Goal: Information Seeking & Learning: Learn about a topic

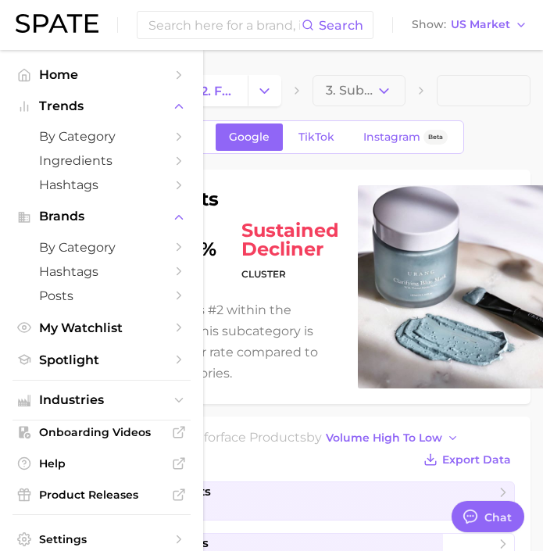
type textarea "x"
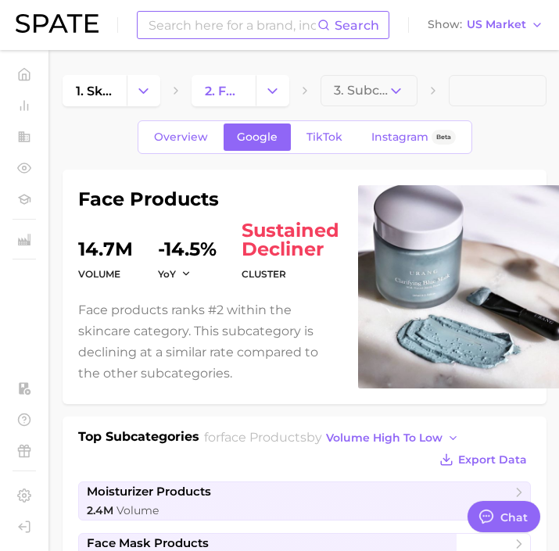
click at [193, 20] on input at bounding box center [232, 25] width 170 height 27
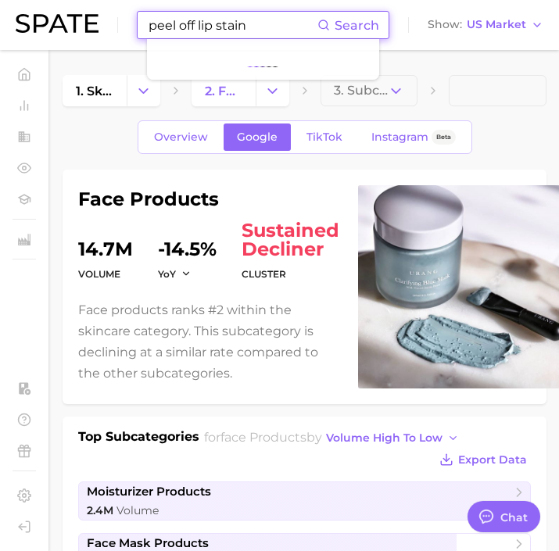
type input "peel off lip stain"
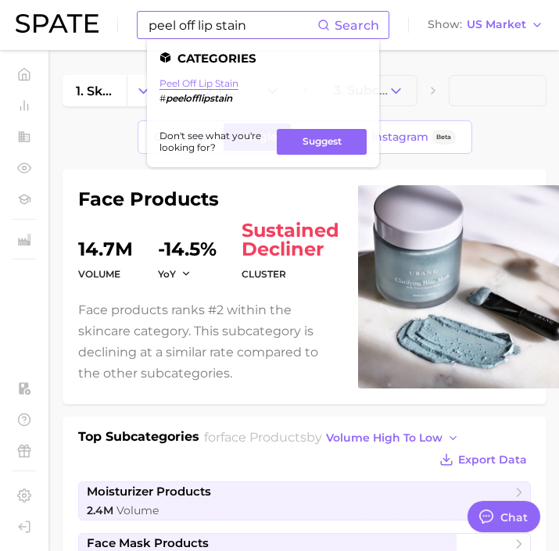
click at [220, 81] on link "peel off lip stain" at bounding box center [198, 83] width 79 height 12
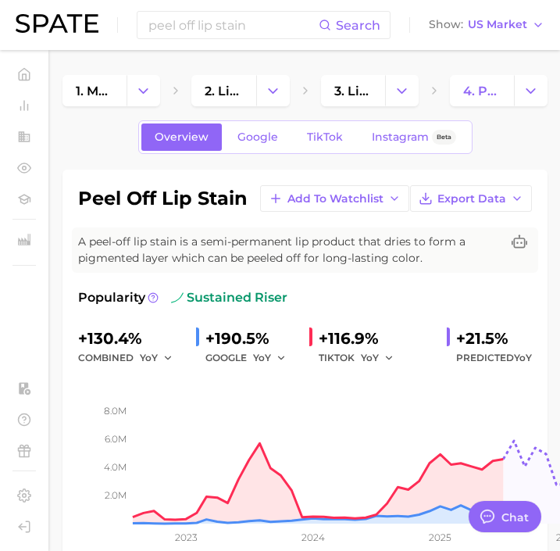
type textarea "x"
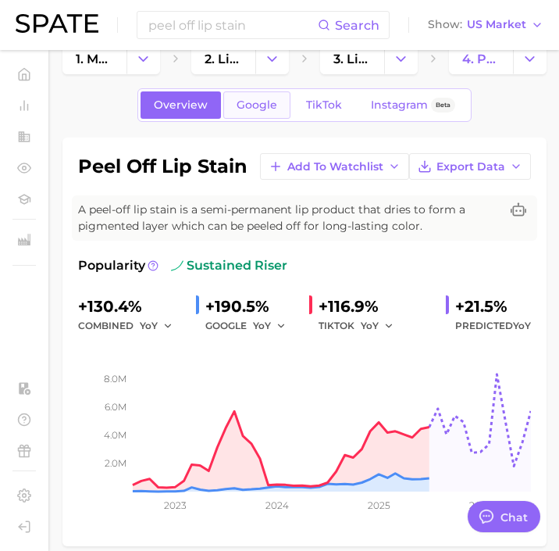
scroll to position [22, 0]
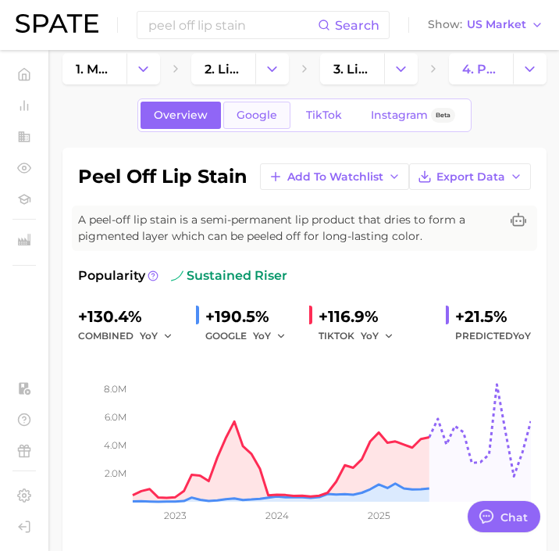
click at [270, 113] on span "Google" at bounding box center [257, 115] width 41 height 13
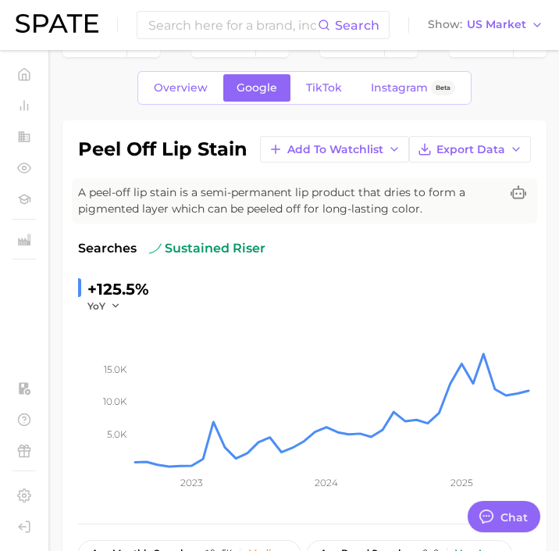
scroll to position [32, 0]
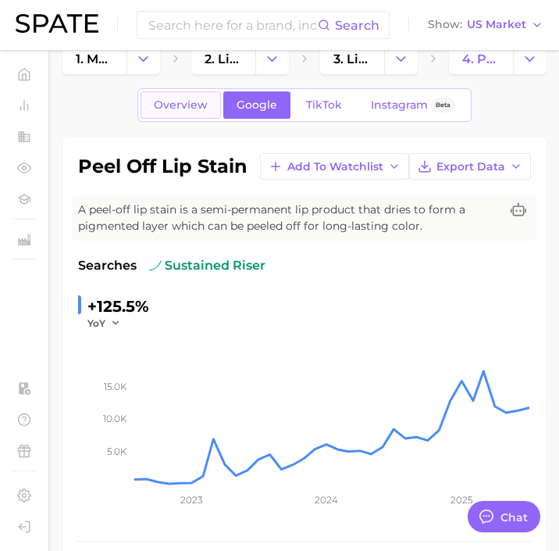
click at [195, 102] on span "Overview" at bounding box center [181, 104] width 54 height 13
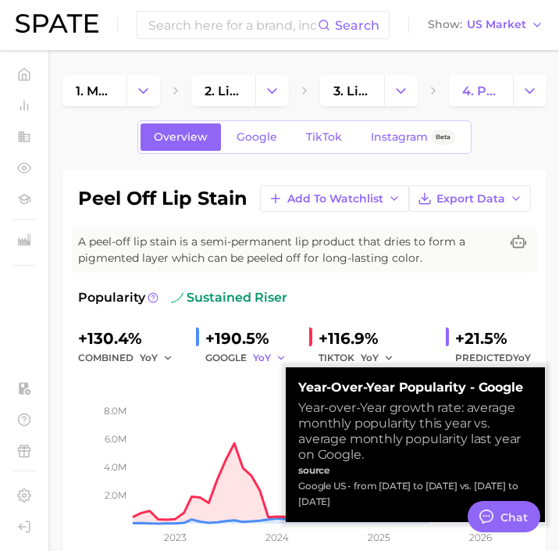
click at [277, 356] on icon "button" at bounding box center [281, 357] width 11 height 11
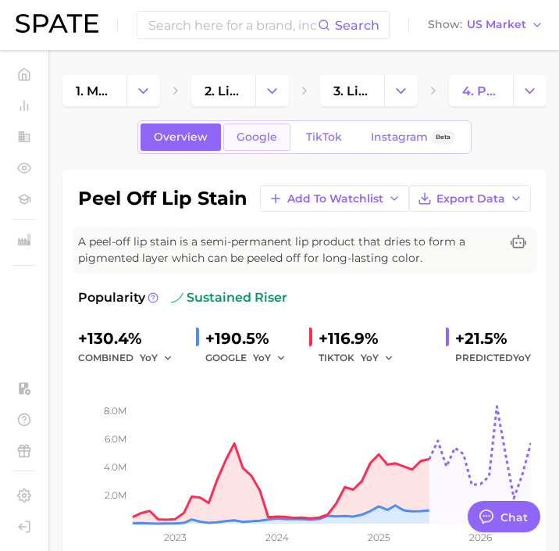
click at [254, 145] on link "Google" at bounding box center [256, 136] width 67 height 27
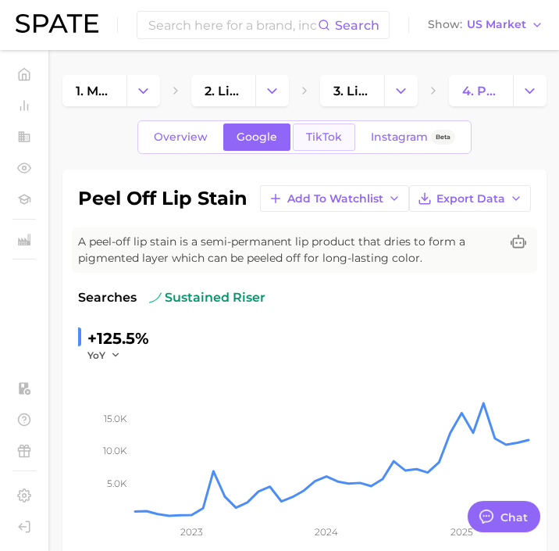
click at [304, 148] on link "TikTok" at bounding box center [324, 136] width 63 height 27
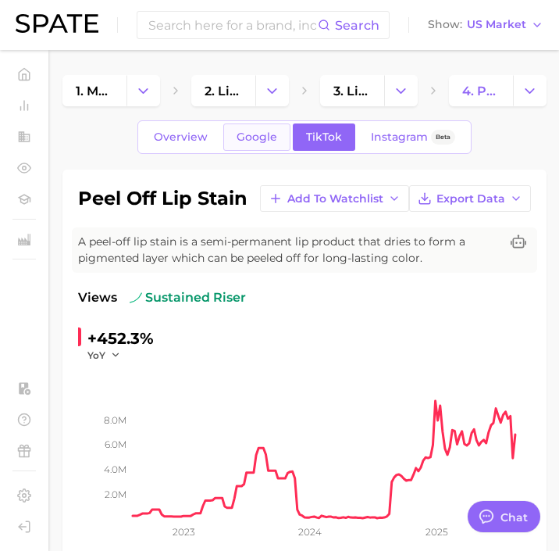
click at [266, 138] on span "Google" at bounding box center [257, 136] width 41 height 13
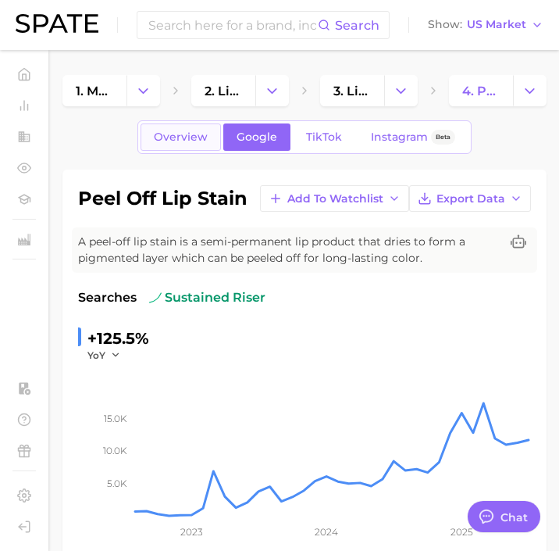
click at [198, 144] on link "Overview" at bounding box center [181, 136] width 80 height 27
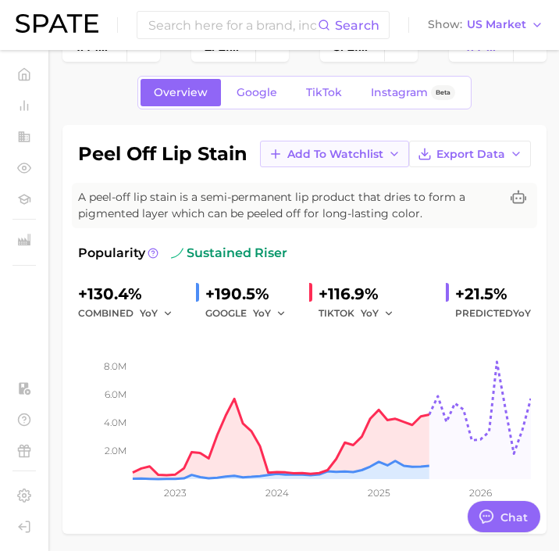
scroll to position [4, 0]
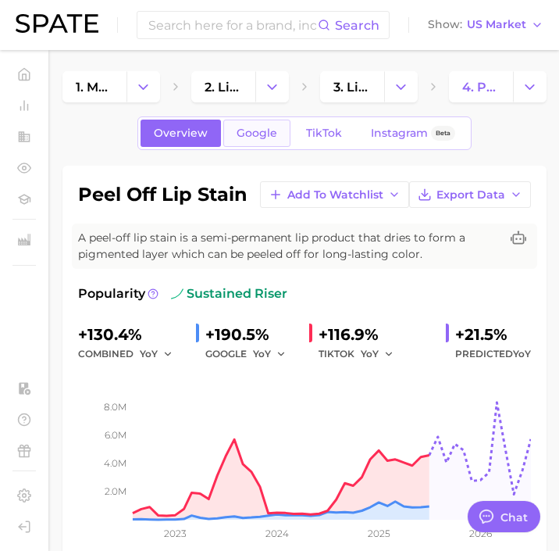
click at [256, 138] on span "Google" at bounding box center [257, 133] width 41 height 13
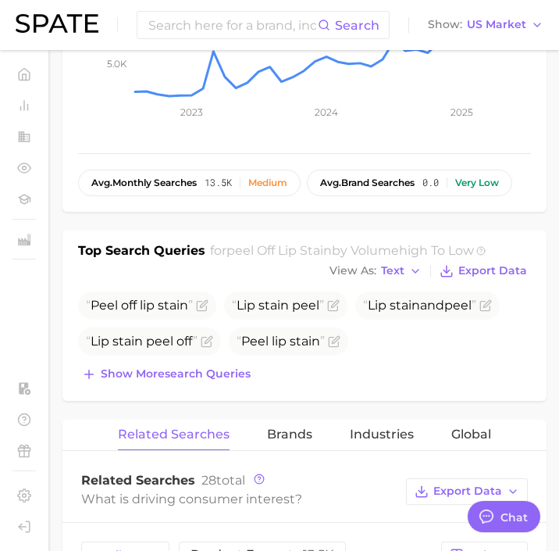
scroll to position [427, 0]
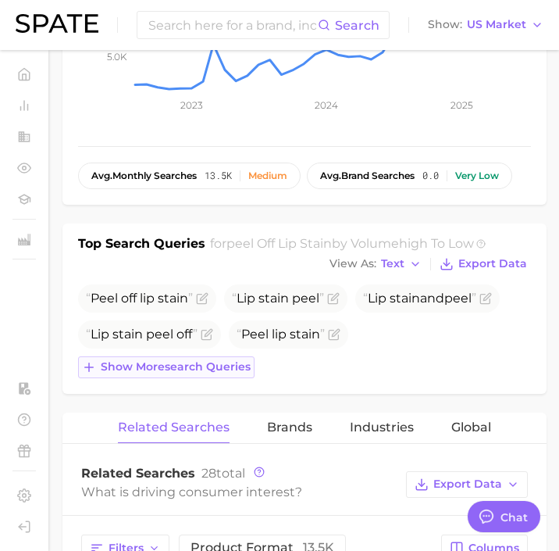
click at [195, 372] on span "Show more search queries" at bounding box center [176, 366] width 150 height 13
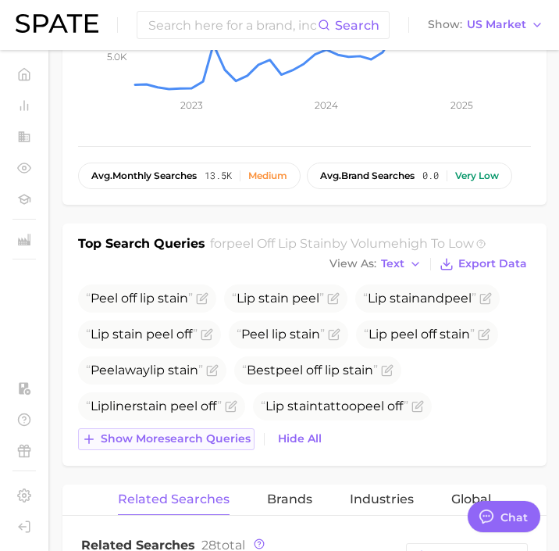
click at [192, 442] on span "Show more search queries" at bounding box center [176, 438] width 150 height 13
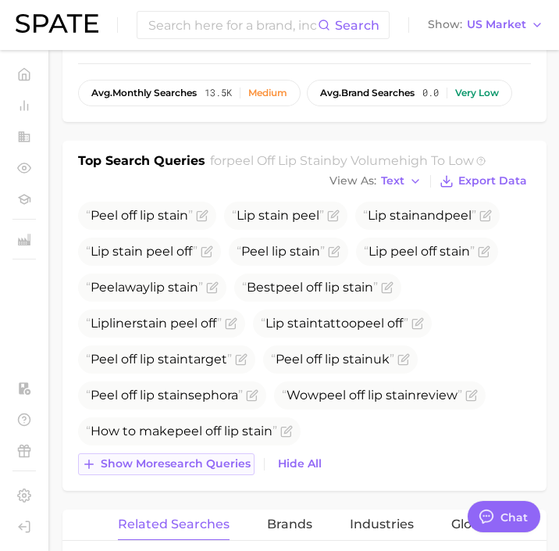
scroll to position [541, 0]
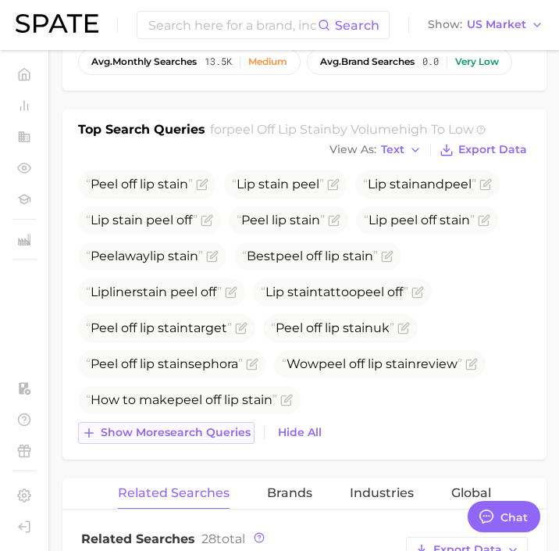
click at [203, 428] on span "Show more search queries" at bounding box center [176, 432] width 150 height 13
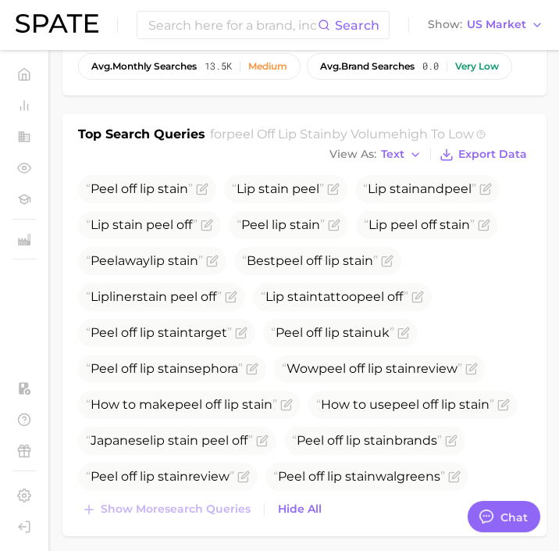
scroll to position [491, 0]
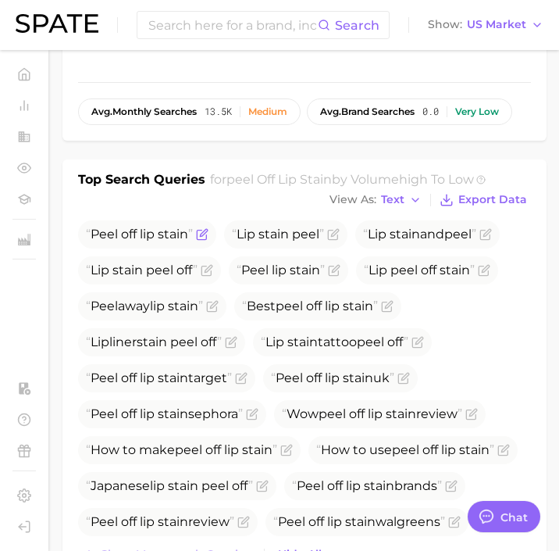
click at [153, 231] on span "lip" at bounding box center [147, 234] width 15 height 15
click at [402, 199] on span "Text" at bounding box center [392, 199] width 23 height 9
click at [390, 200] on span "Text" at bounding box center [392, 199] width 23 height 9
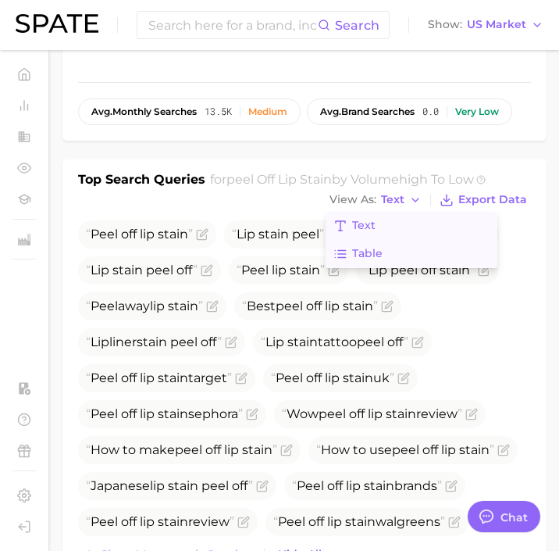
click at [386, 256] on button "Table" at bounding box center [412, 254] width 172 height 28
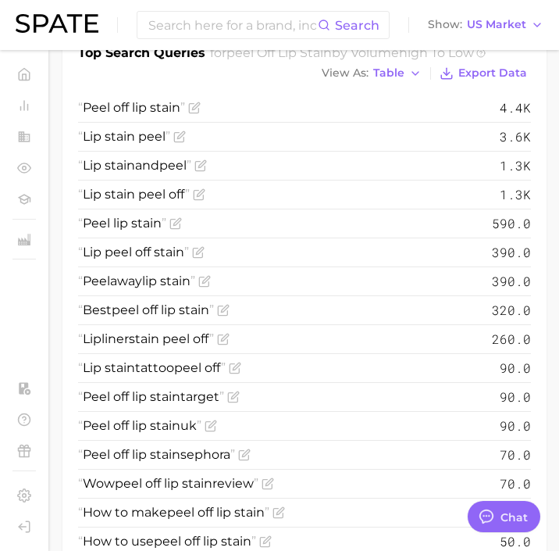
scroll to position [620, 0]
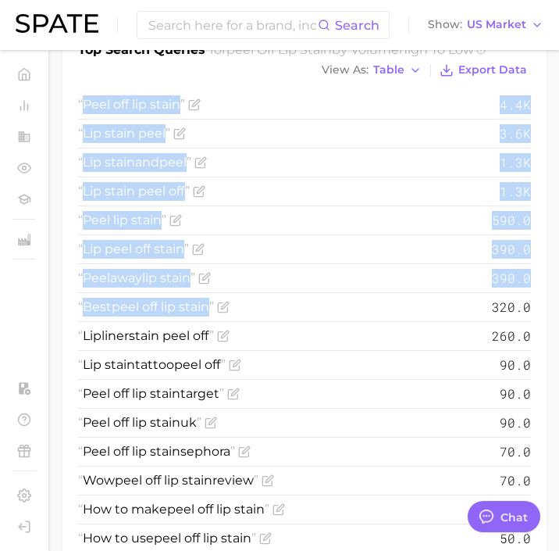
drag, startPoint x: 80, startPoint y: 95, endPoint x: 248, endPoint y: 293, distance: 258.9
click at [248, 293] on ul "Peel off lip stain 4.4k Lip stain peel 3.6k Lip stain and peel 1.3k Lip stain p…" at bounding box center [304, 380] width 453 height 578
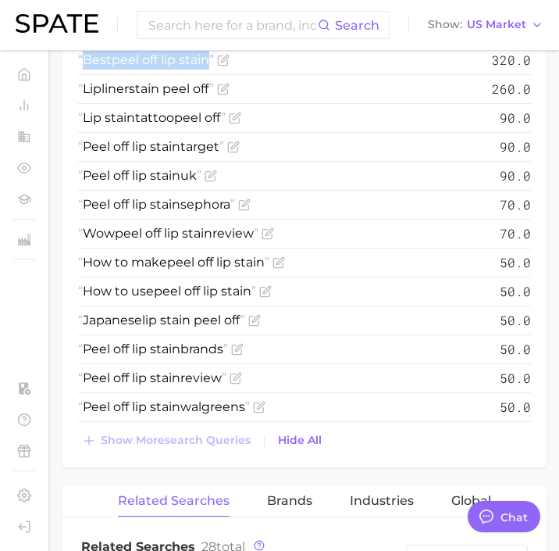
scroll to position [873, 0]
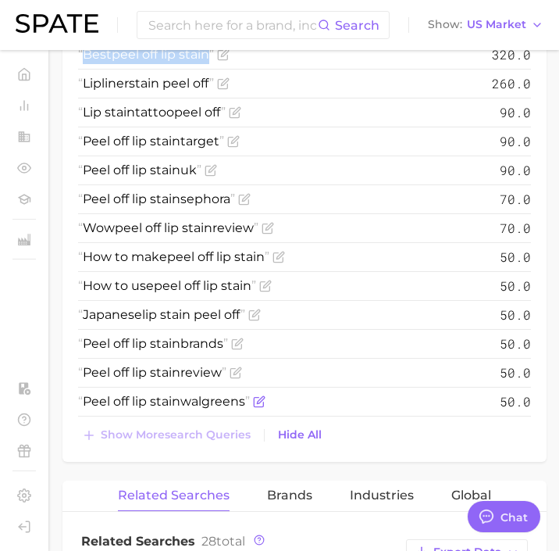
click at [266, 402] on icon "Flag as miscategorized or irrelevant" at bounding box center [259, 401] width 13 height 13
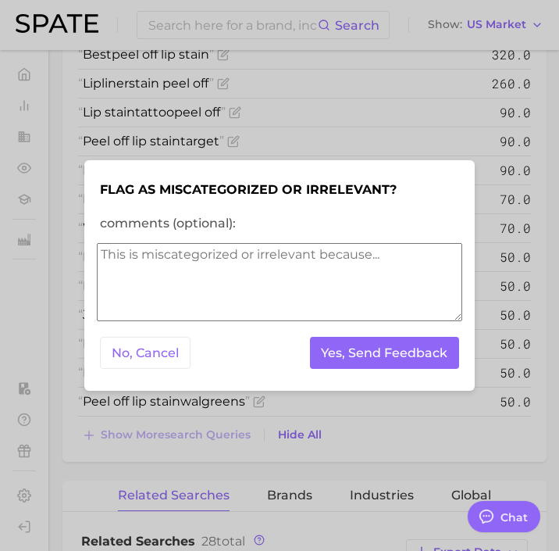
type textarea "x"
click at [166, 356] on button "No, Cancel" at bounding box center [145, 353] width 91 height 32
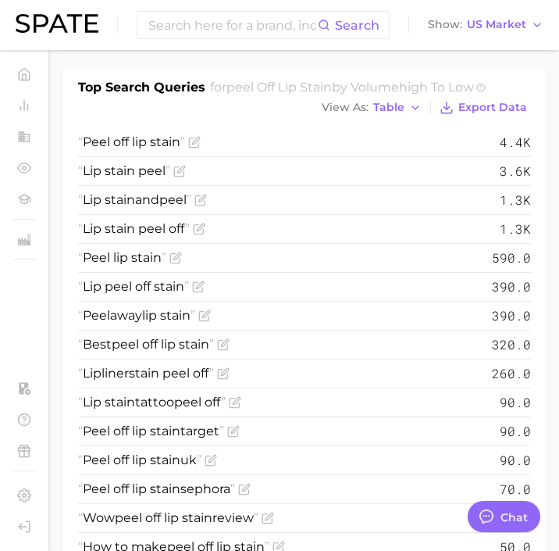
scroll to position [563, 0]
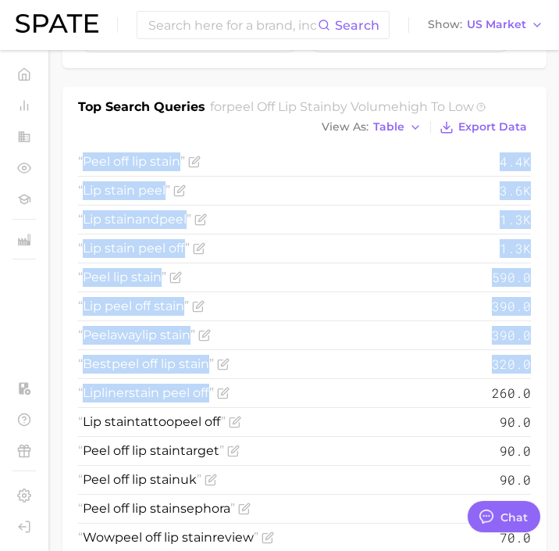
drag, startPoint x: 216, startPoint y: 395, endPoint x: 77, endPoint y: 154, distance: 278.7
click at [77, 154] on div "Top Search Queries for peel off lip stain by Volume high to low View As Table E…" at bounding box center [305, 429] width 484 height 685
copy ul "Peel off lip stain 4.4k Lip stain peel 3.6k Lip stain and peel 1.3k Lip stain p…"
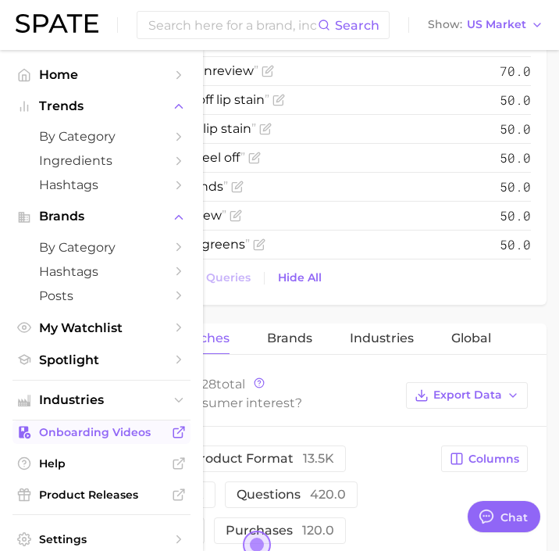
scroll to position [1051, 0]
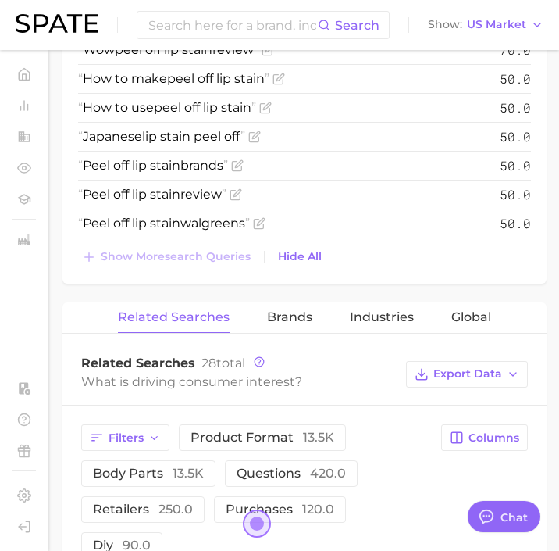
click at [526, 232] on span "50.0" at bounding box center [515, 223] width 31 height 19
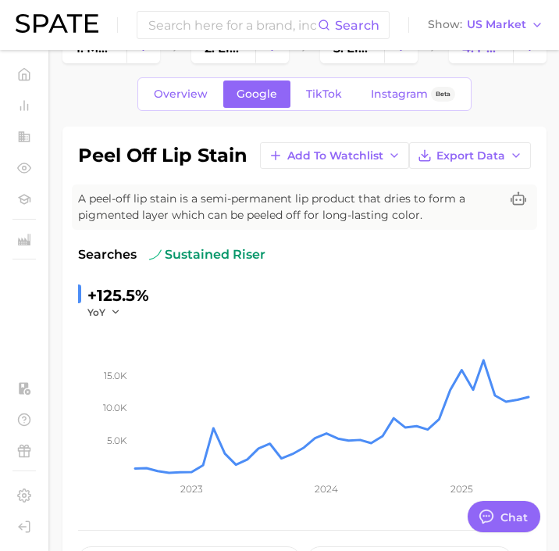
scroll to position [0, 0]
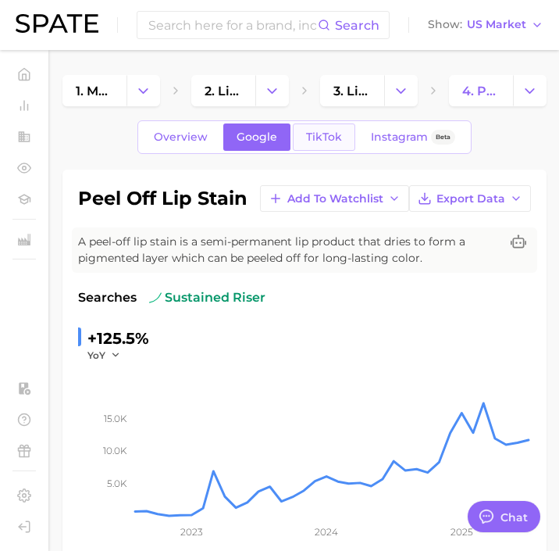
click at [324, 124] on link "TikTok" at bounding box center [324, 136] width 63 height 27
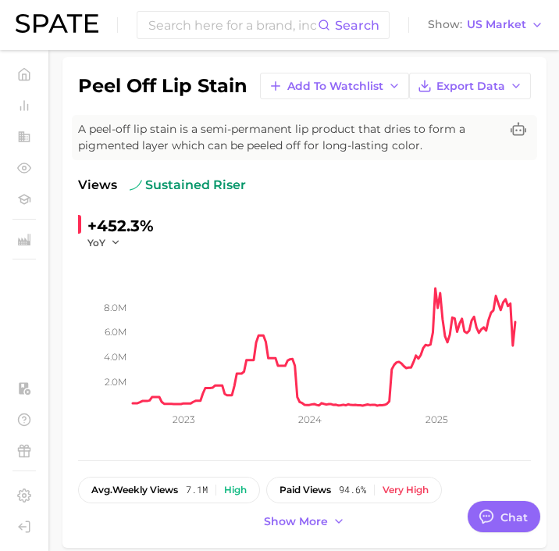
scroll to position [146, 0]
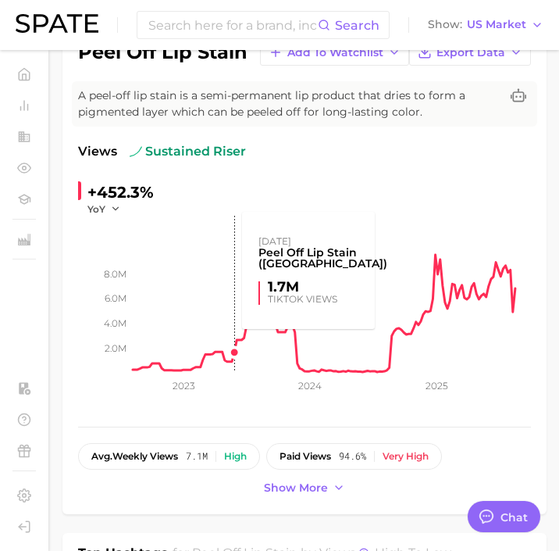
click at [216, 356] on rect at bounding box center [332, 294] width 399 height 156
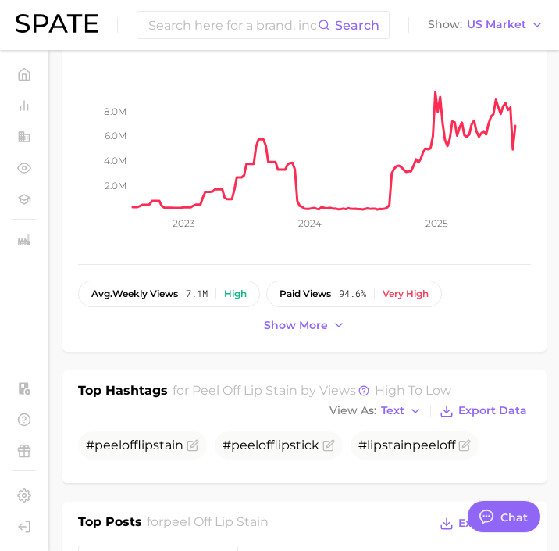
scroll to position [453, 0]
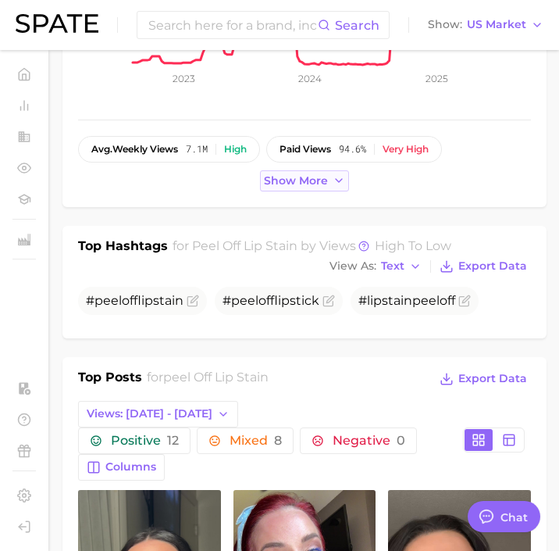
click at [310, 177] on span "Show more" at bounding box center [296, 180] width 64 height 13
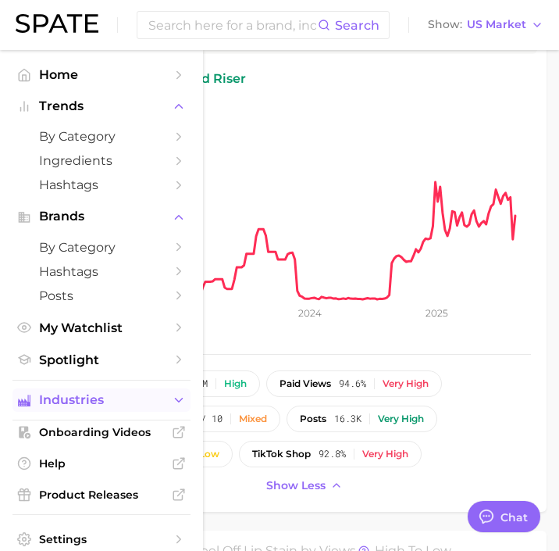
scroll to position [0, 0]
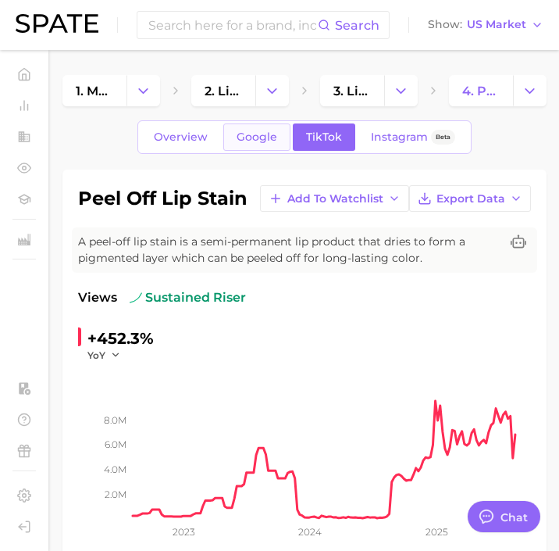
click at [259, 139] on span "Google" at bounding box center [257, 136] width 41 height 13
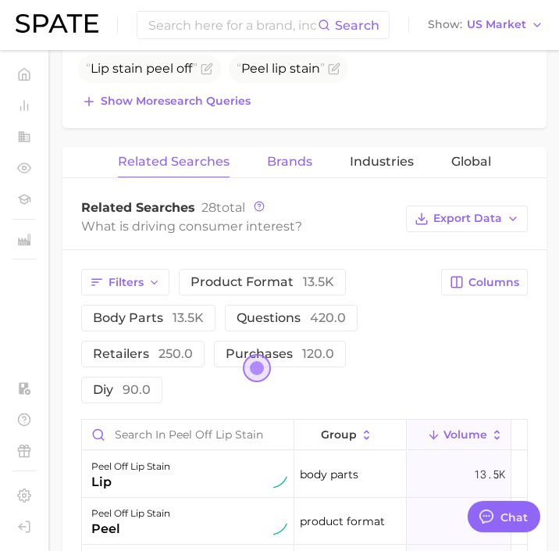
click at [276, 165] on span "Brands" at bounding box center [289, 162] width 45 height 14
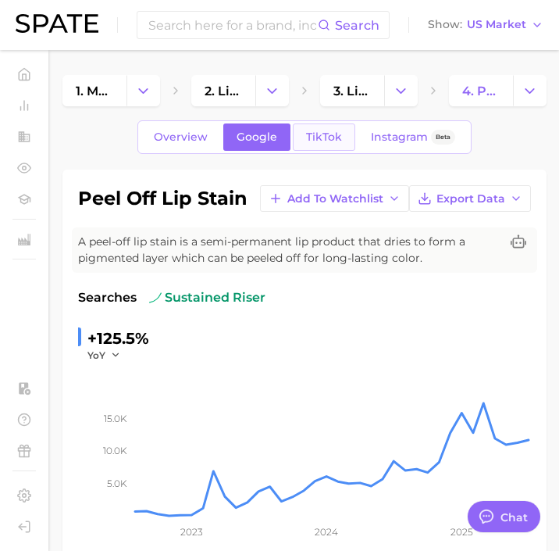
click at [319, 145] on link "TikTok" at bounding box center [324, 136] width 63 height 27
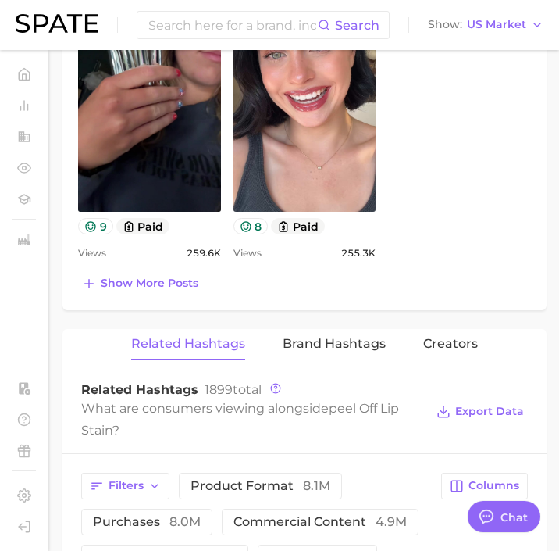
scroll to position [1333, 0]
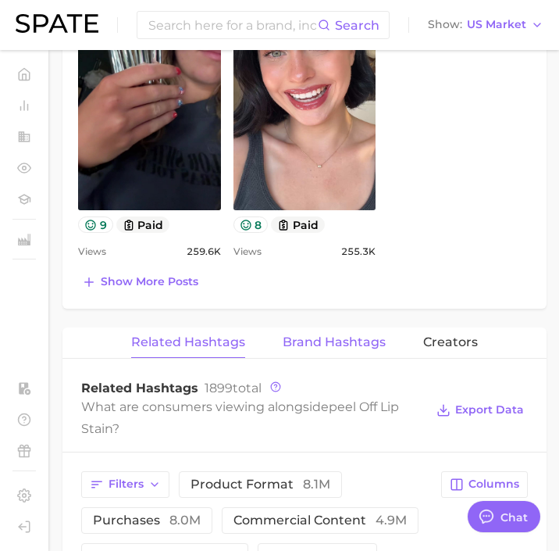
click at [320, 336] on span "Brand Hashtags" at bounding box center [334, 342] width 103 height 14
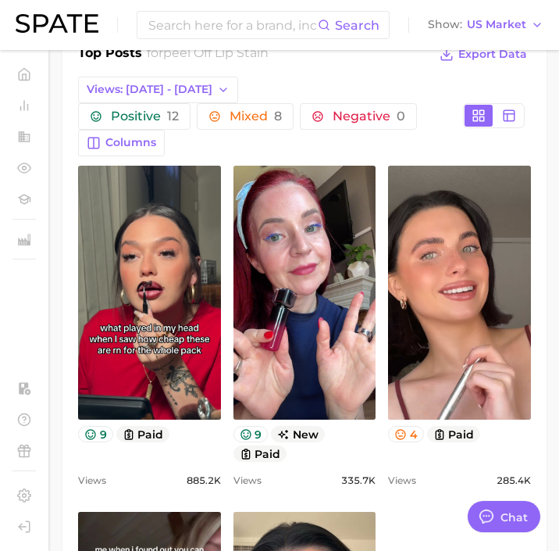
scroll to position [832, 0]
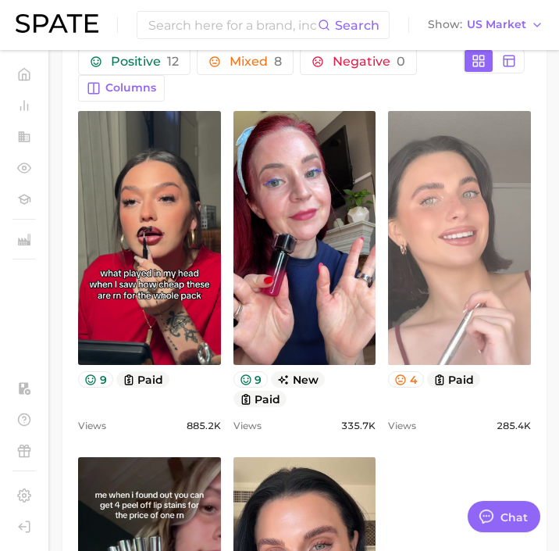
click at [459, 284] on link "view post on TikTok" at bounding box center [459, 238] width 143 height 254
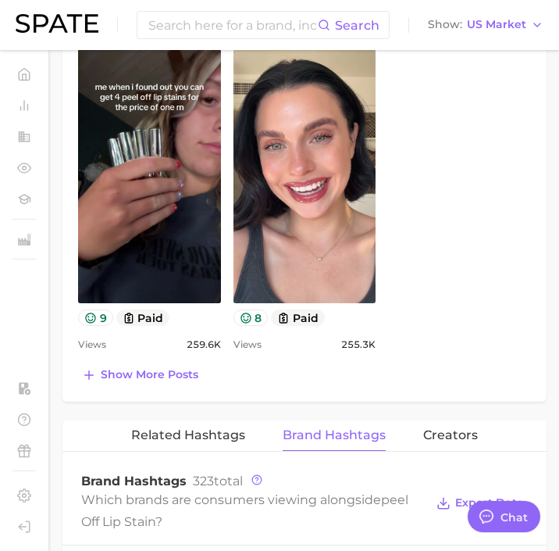
scroll to position [1221, 0]
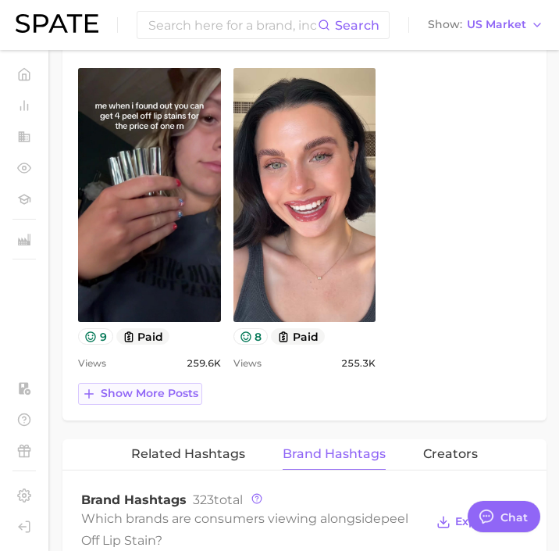
click at [171, 399] on span "Show more posts" at bounding box center [150, 393] width 98 height 13
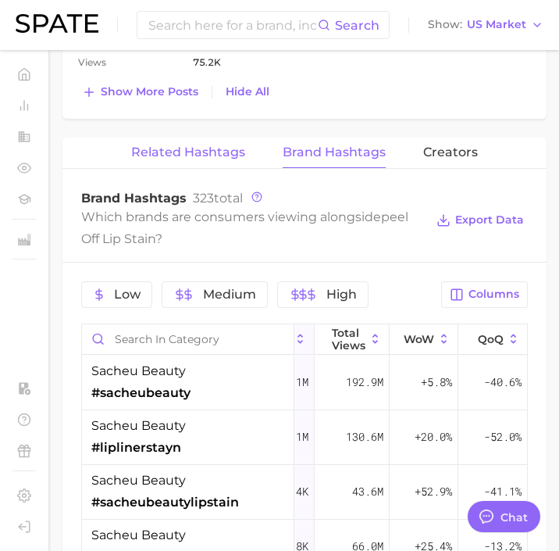
scroll to position [2175, 0]
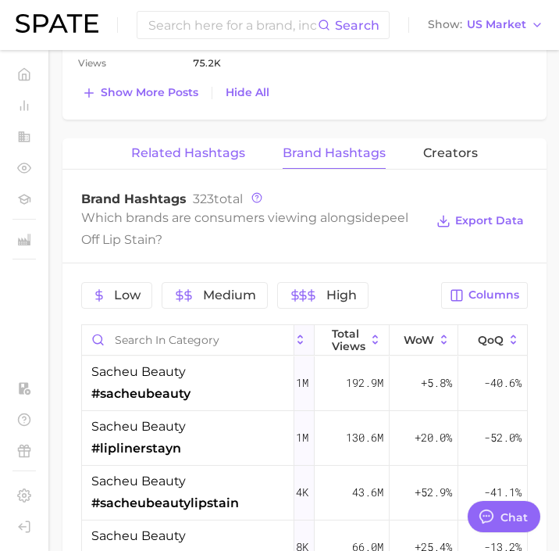
click at [212, 163] on button "Related Hashtags" at bounding box center [188, 153] width 114 height 30
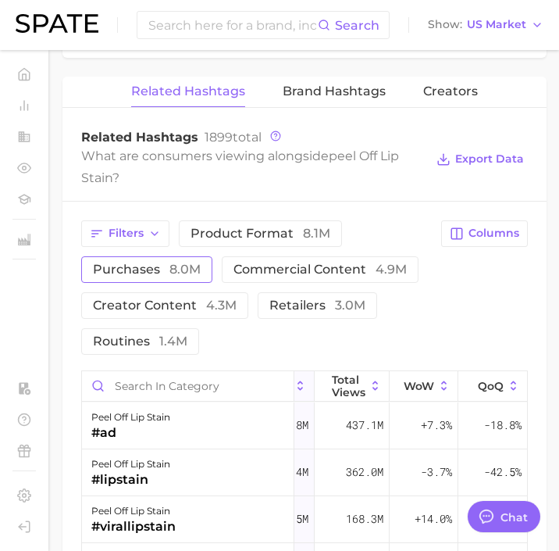
scroll to position [2261, 0]
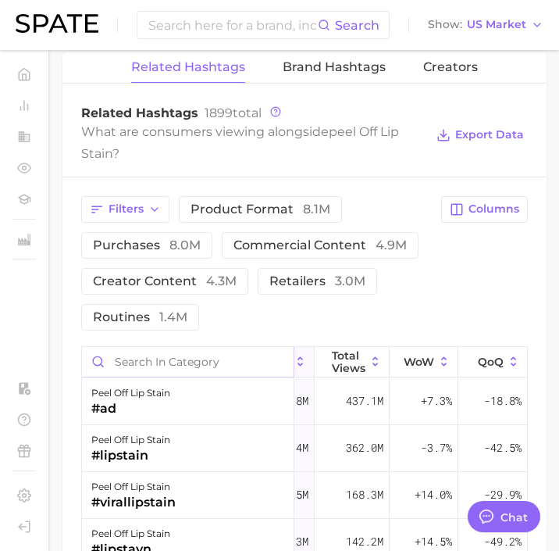
click at [169, 366] on input "Search in category" at bounding box center [188, 362] width 212 height 30
type input "MORNING SHED"
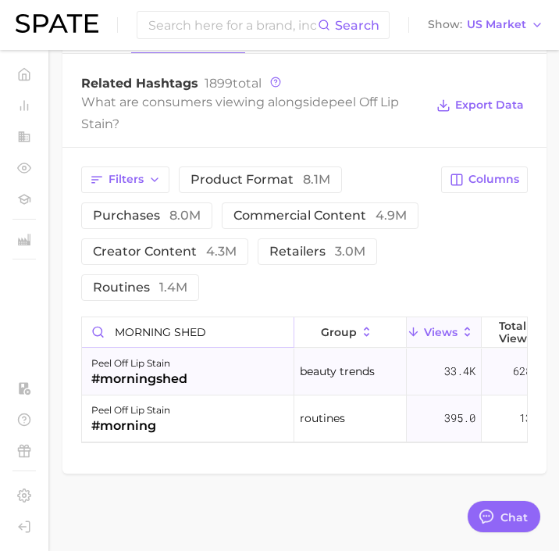
scroll to position [0, 38]
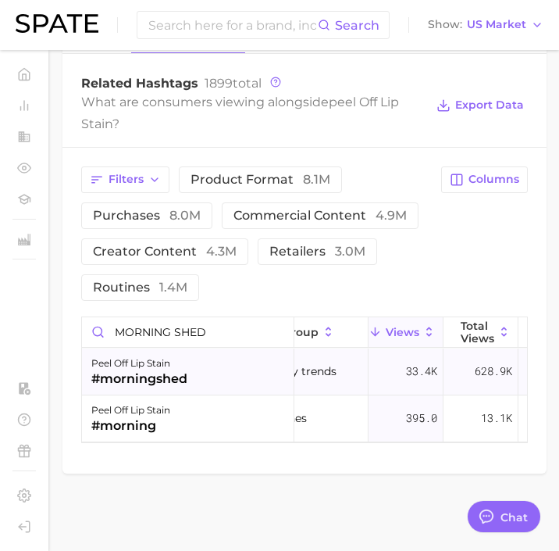
click at [212, 363] on div "peel off lip stain #morningshed" at bounding box center [188, 372] width 213 height 47
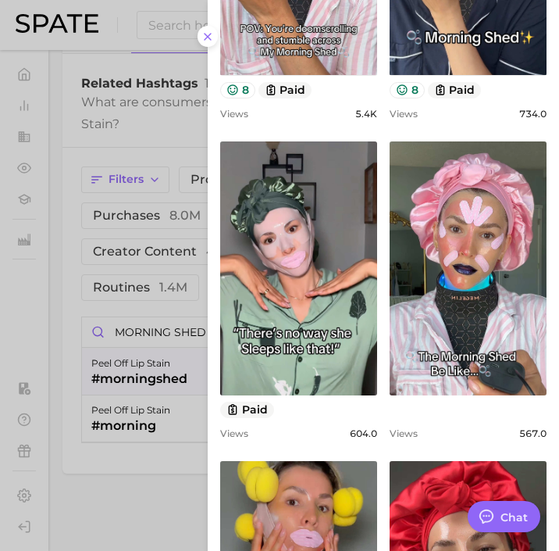
scroll to position [727, 0]
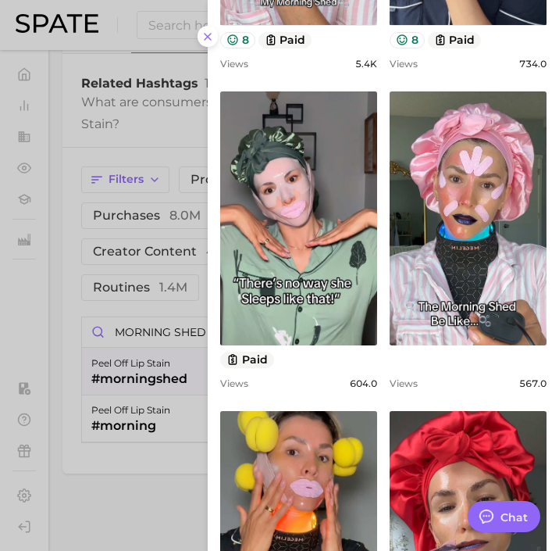
click at [131, 454] on div at bounding box center [279, 275] width 559 height 551
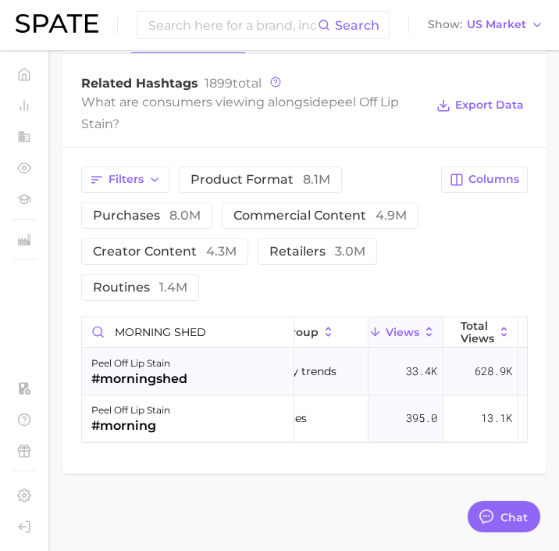
scroll to position [0, 167]
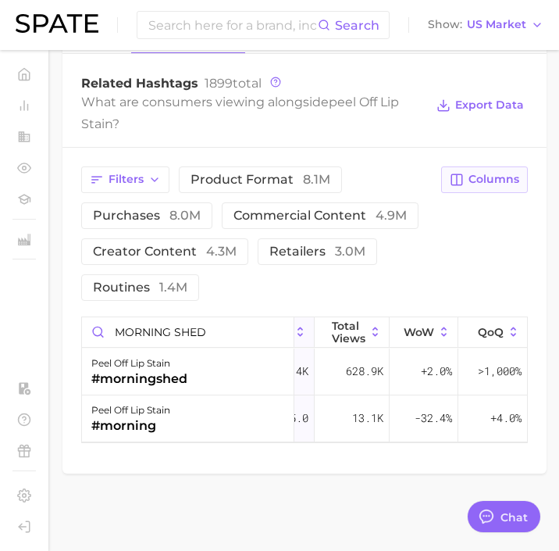
click at [492, 184] on span "Columns" at bounding box center [494, 179] width 51 height 13
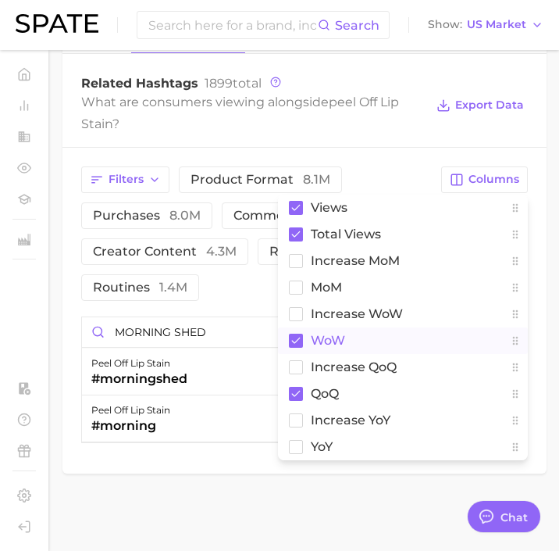
click at [301, 339] on rect at bounding box center [296, 341] width 14 height 14
click at [297, 389] on rect at bounding box center [296, 394] width 14 height 14
click at [295, 417] on rect at bounding box center [296, 419] width 13 height 13
click at [295, 442] on rect at bounding box center [296, 446] width 13 height 13
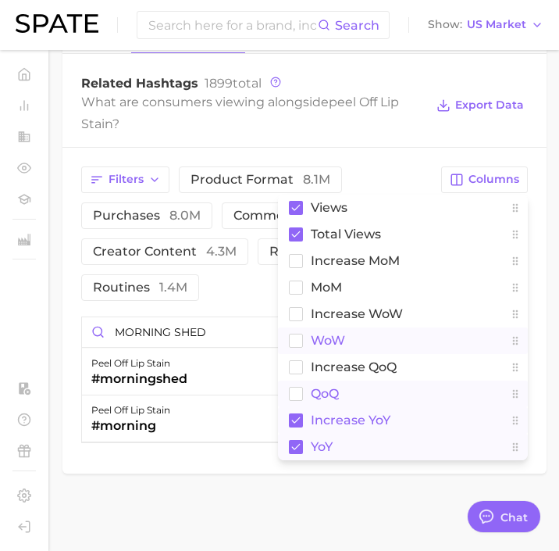
click at [379, 163] on div "Filters product format 8.1m purchases 8.0m commercial content 4.9m creator cont…" at bounding box center [305, 305] width 484 height 314
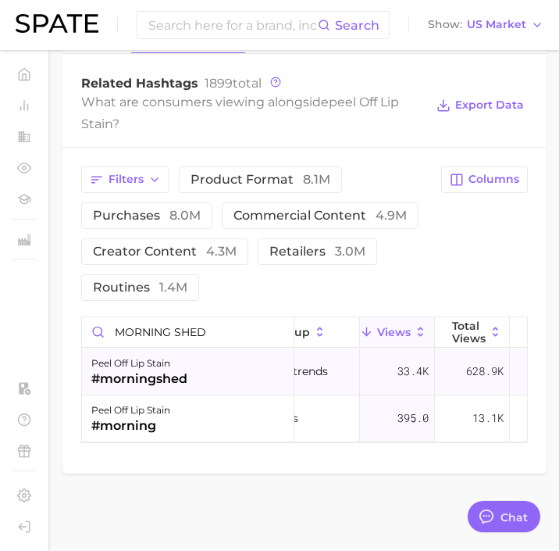
scroll to position [0, 56]
click at [402, 381] on div "33.4k" at bounding box center [388, 372] width 75 height 47
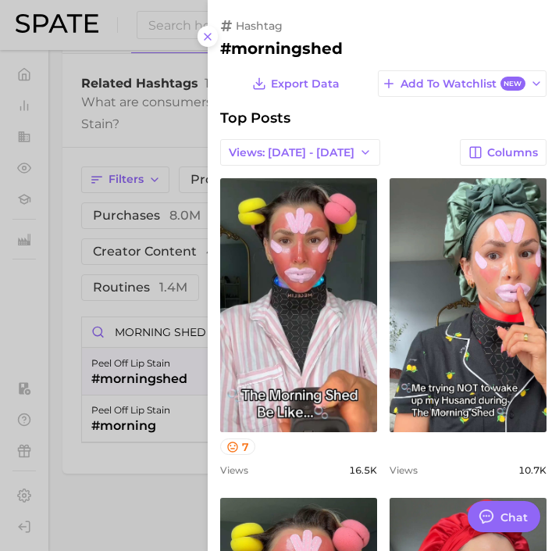
scroll to position [0, 0]
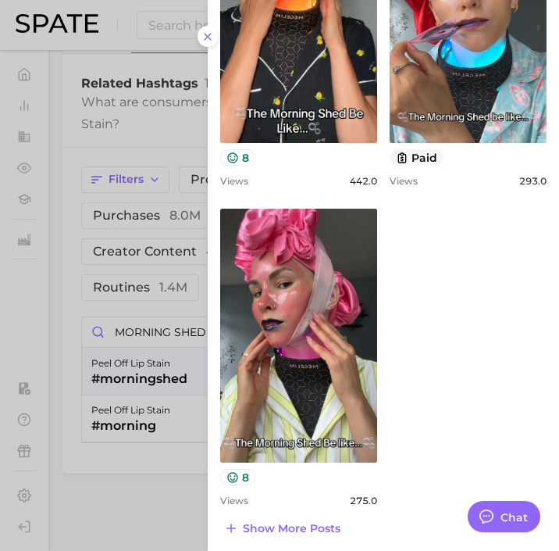
click at [177, 438] on div at bounding box center [279, 275] width 559 height 551
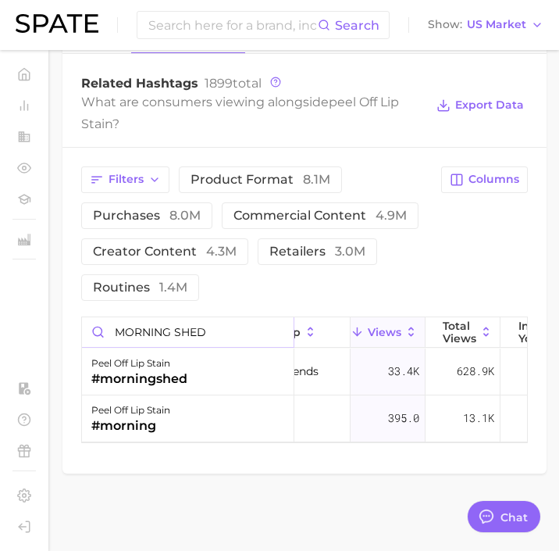
click at [210, 319] on input "MORNING SHED" at bounding box center [188, 332] width 212 height 30
click at [273, 328] on input "MORNING SHED" at bounding box center [188, 332] width 212 height 30
click at [280, 329] on input "MORNING SHED" at bounding box center [188, 332] width 212 height 30
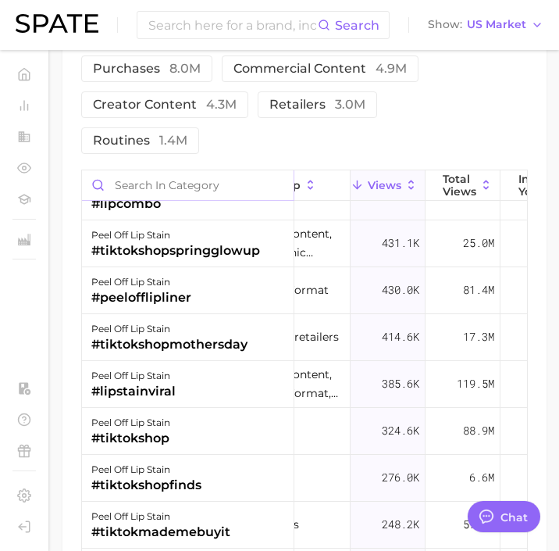
scroll to position [2368, 0]
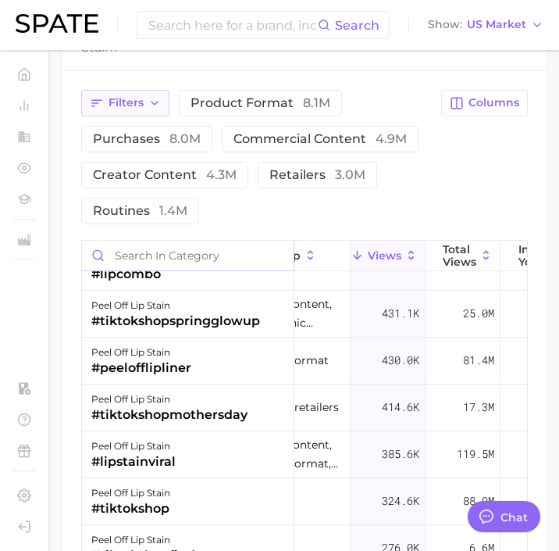
click at [153, 110] on button "Filters" at bounding box center [125, 103] width 88 height 27
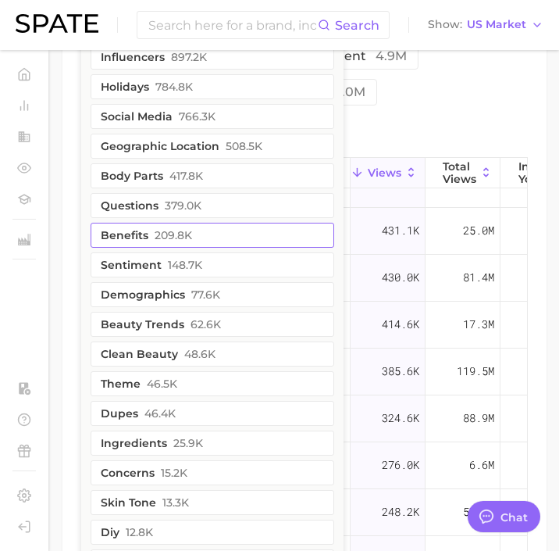
scroll to position [2454, 0]
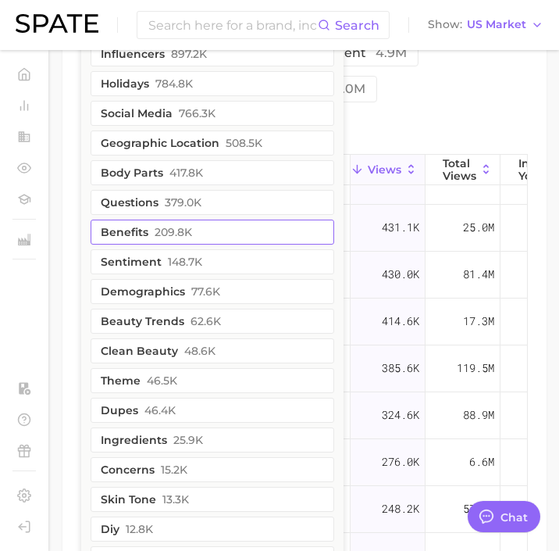
click at [168, 320] on button "beauty trends 62.6k" at bounding box center [213, 321] width 244 height 25
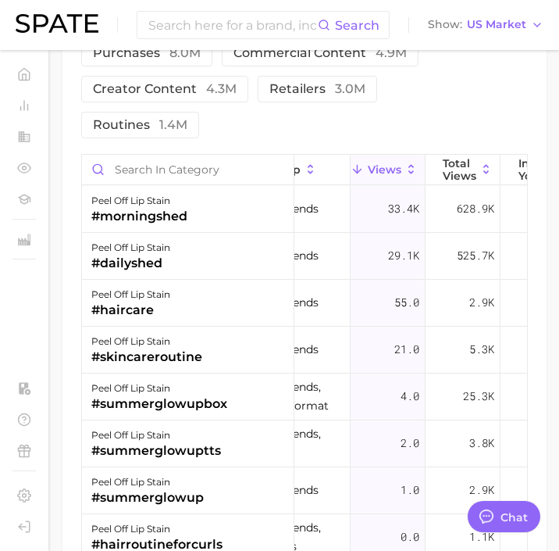
click at [405, 100] on div "Filters 1 product format 8.1m purchases 8.0m commercial content 4.9m creator co…" at bounding box center [256, 71] width 351 height 134
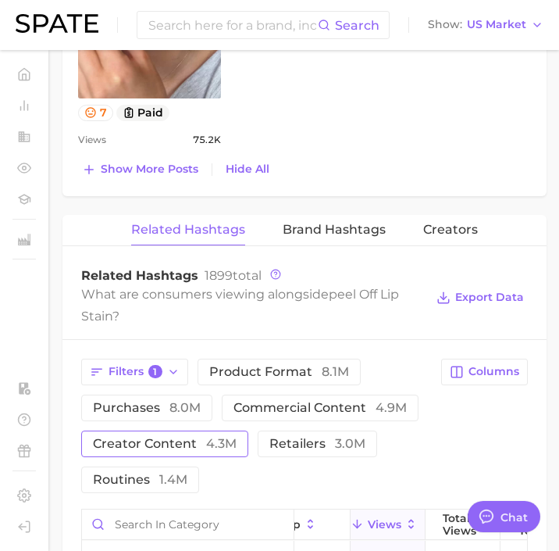
scroll to position [2068, 0]
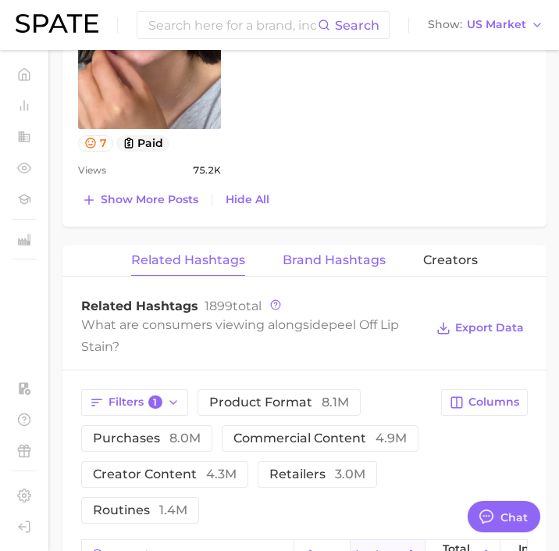
click at [333, 260] on span "Brand Hashtags" at bounding box center [334, 260] width 103 height 14
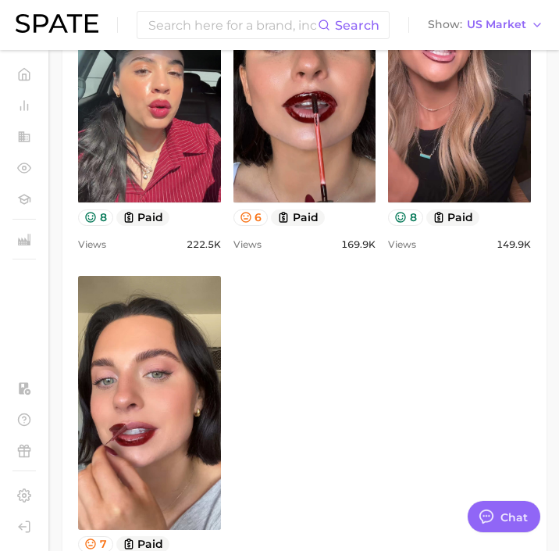
scroll to position [1791, 0]
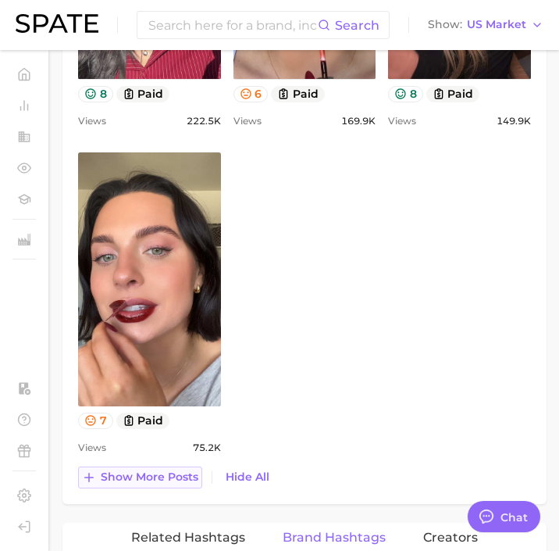
click at [159, 474] on span "Show more posts" at bounding box center [150, 476] width 98 height 13
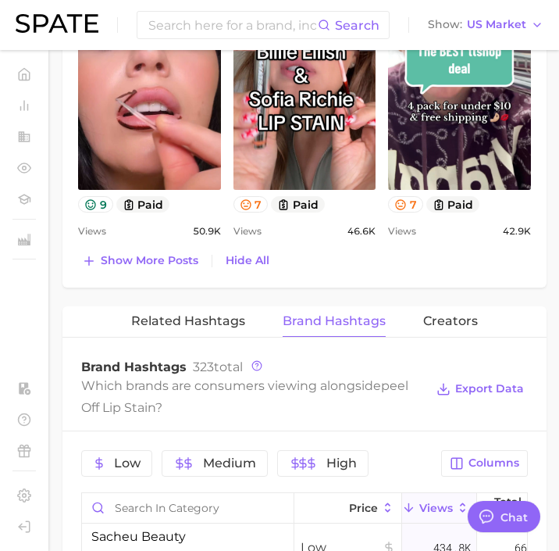
scroll to position [2323, 0]
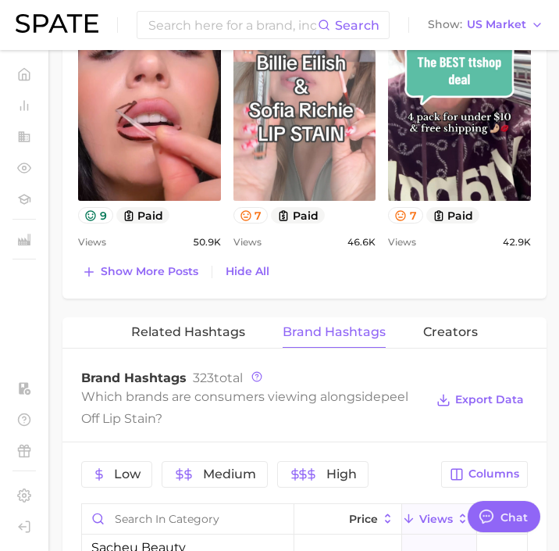
click at [298, 124] on link "view post on TikTok" at bounding box center [305, 74] width 143 height 254
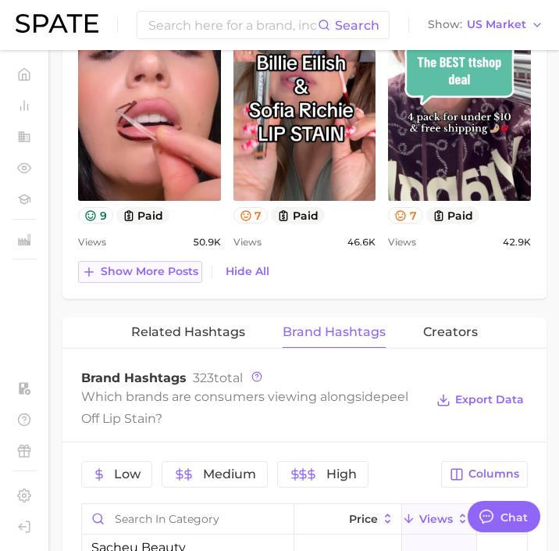
click at [170, 270] on span "Show more posts" at bounding box center [150, 271] width 98 height 13
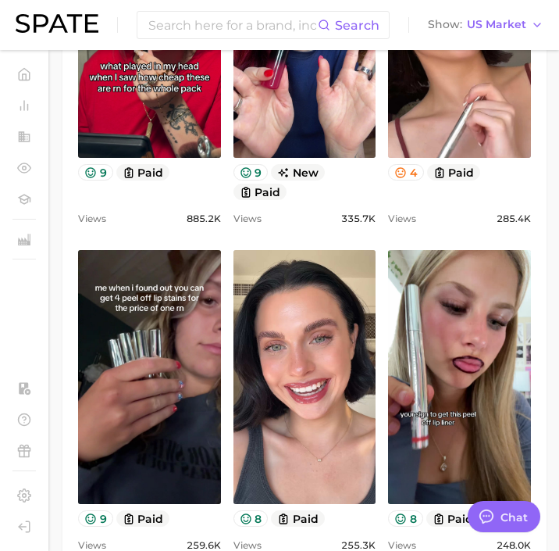
scroll to position [1017, 0]
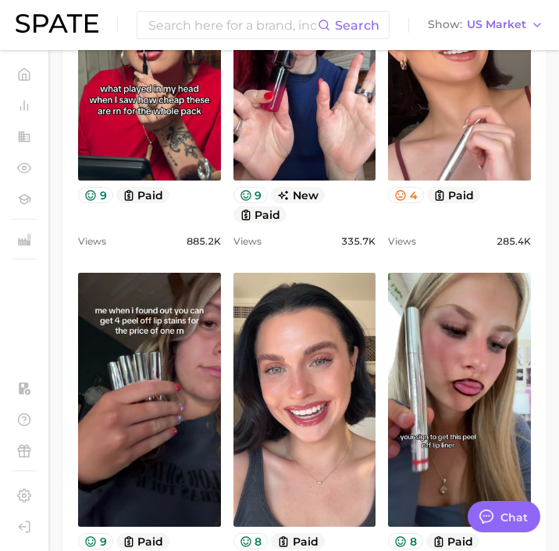
click at [141, 471] on link "view post on TikTok" at bounding box center [149, 400] width 143 height 254
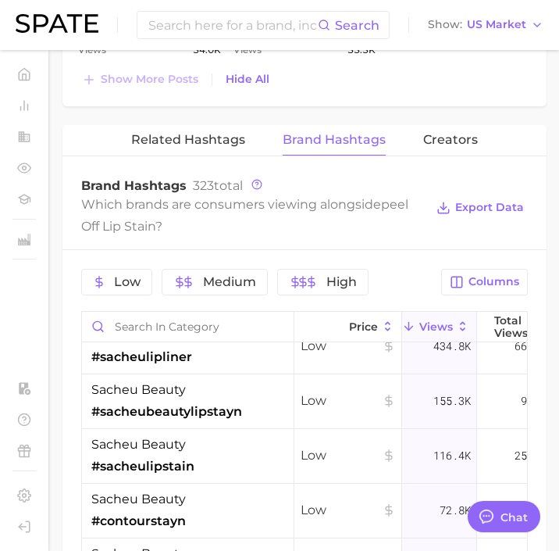
scroll to position [186, 0]
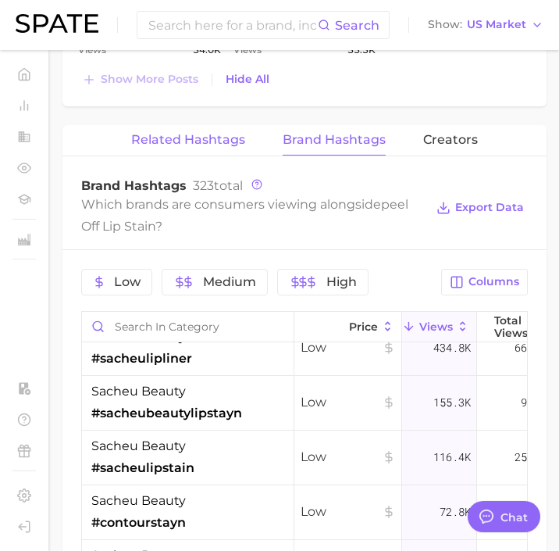
click at [209, 134] on span "Related Hashtags" at bounding box center [188, 140] width 114 height 14
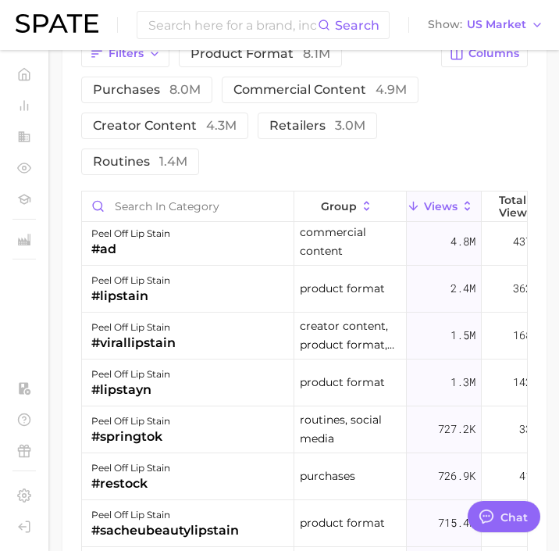
scroll to position [0, 0]
